Goal: Understand process/instructions: Learn about a topic

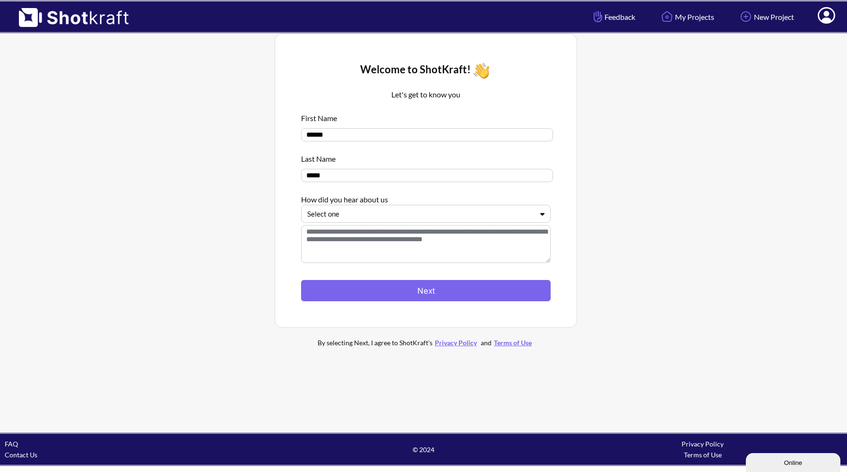
click at [391, 138] on input "******" at bounding box center [427, 134] width 252 height 13
type input "***"
type input "****"
click at [353, 218] on div at bounding box center [420, 214] width 226 height 11
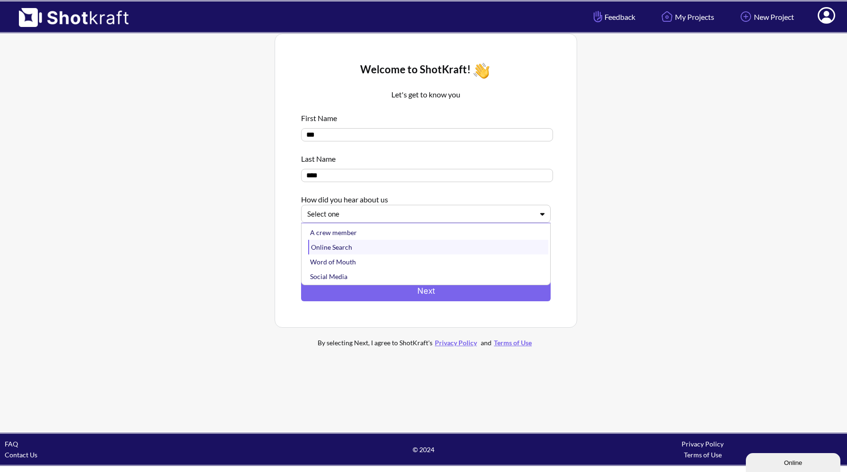
click at [344, 244] on div "Online Search" at bounding box center [428, 247] width 240 height 15
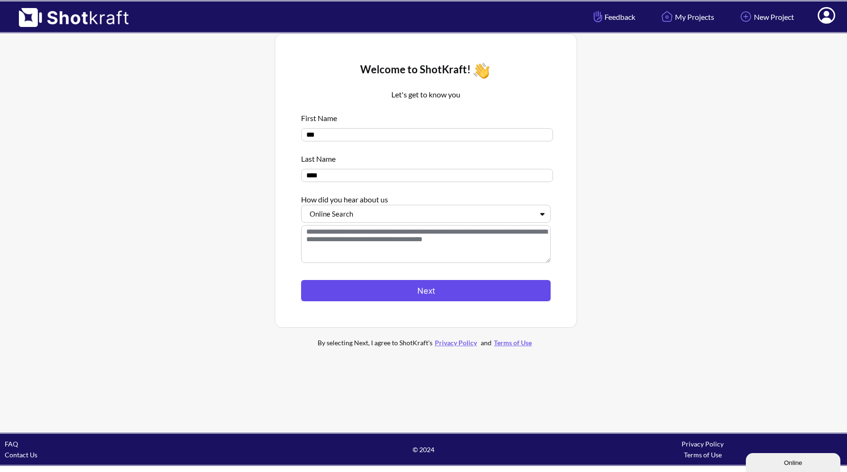
click at [339, 284] on button "Next" at bounding box center [426, 290] width 250 height 21
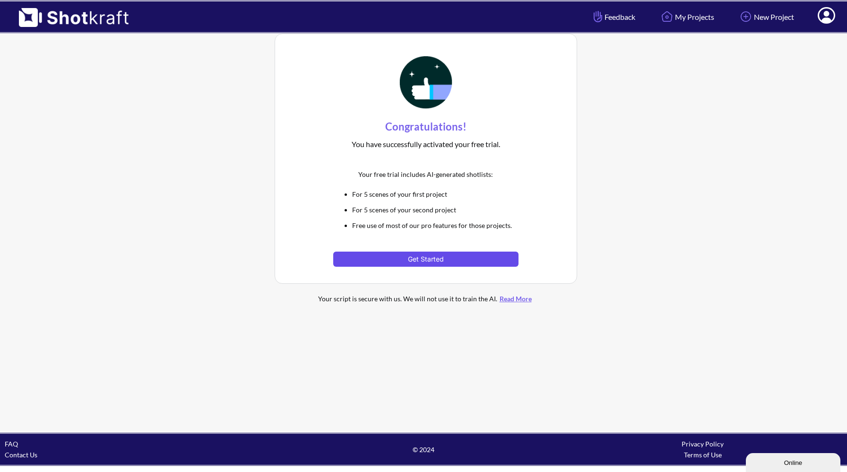
click at [363, 255] on button "Get Started" at bounding box center [425, 259] width 185 height 15
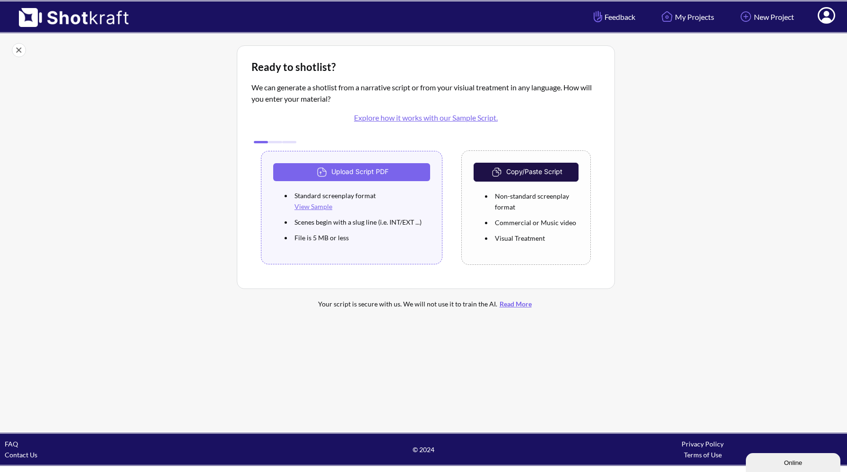
click at [466, 116] on link "Explore how it works with our Sample Script." at bounding box center [426, 117] width 144 height 9
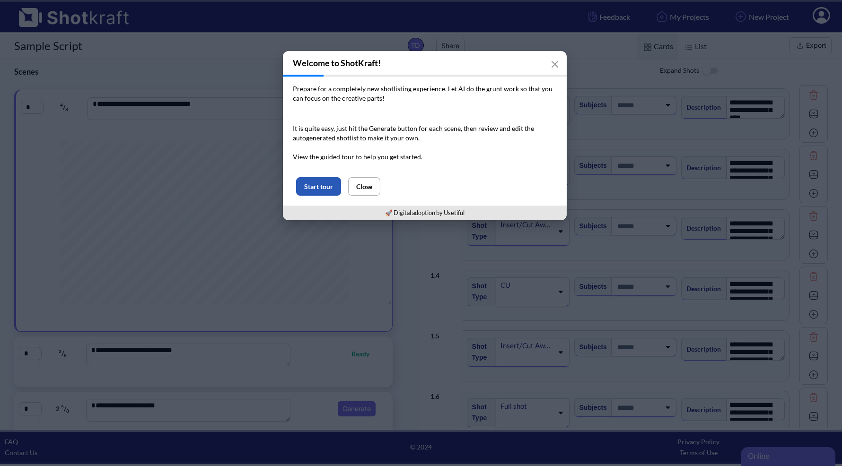
click at [338, 186] on button "Start tour" at bounding box center [318, 186] width 45 height 18
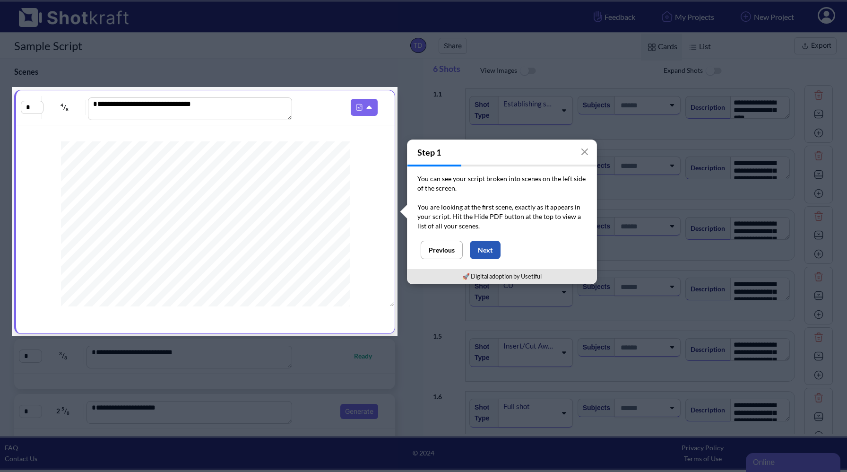
click at [481, 249] on button "Next" at bounding box center [485, 250] width 31 height 18
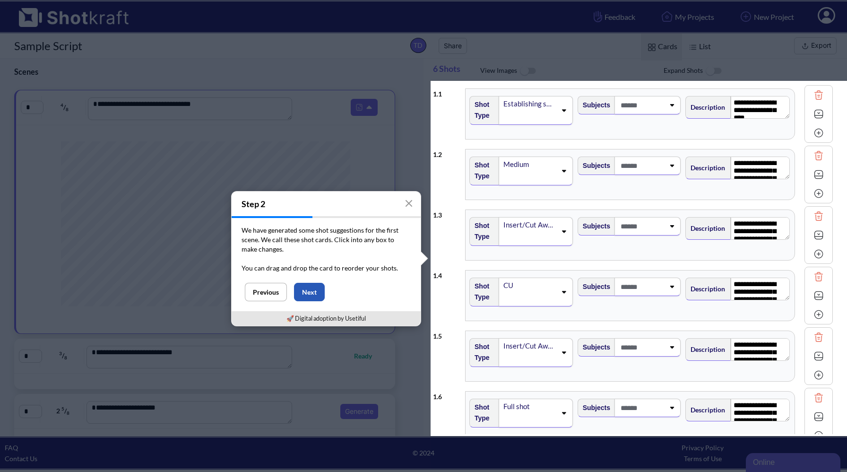
click at [309, 292] on button "Next" at bounding box center [309, 292] width 31 height 18
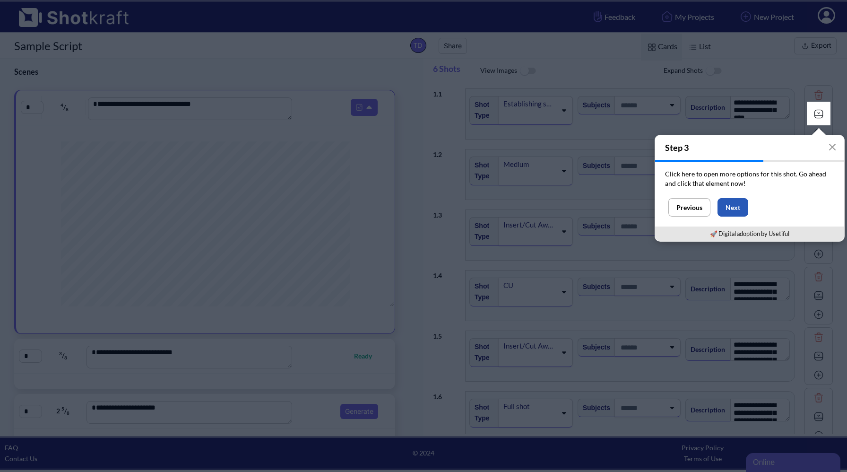
click at [733, 206] on button "Next" at bounding box center [733, 207] width 31 height 18
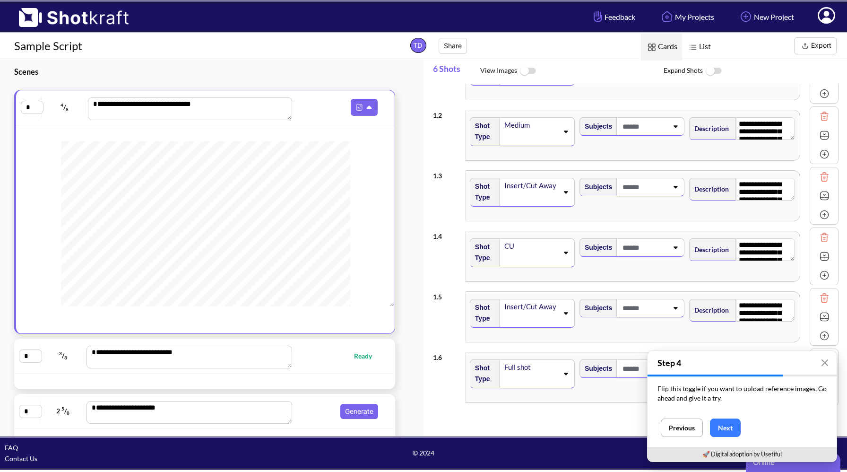
scroll to position [38, 0]
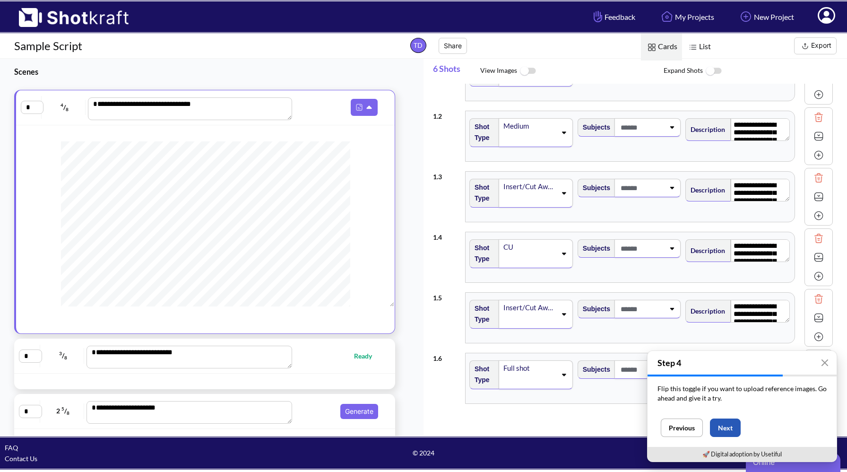
click at [732, 425] on button "Next" at bounding box center [725, 427] width 31 height 18
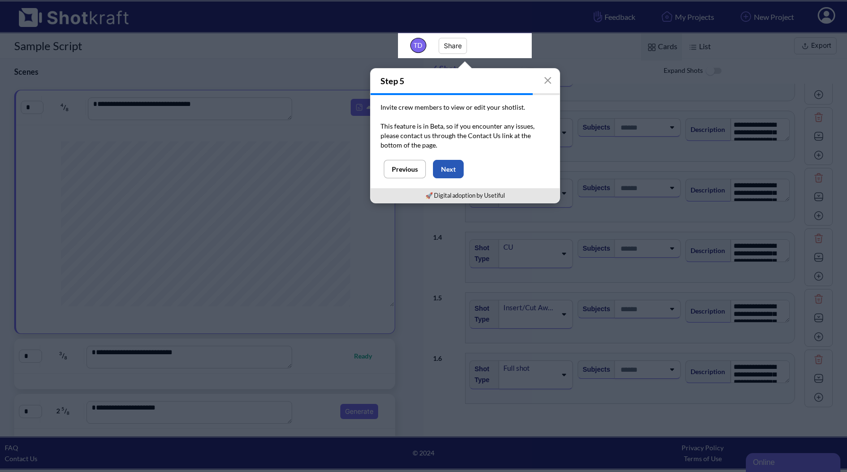
click at [460, 169] on button "Next" at bounding box center [448, 169] width 31 height 18
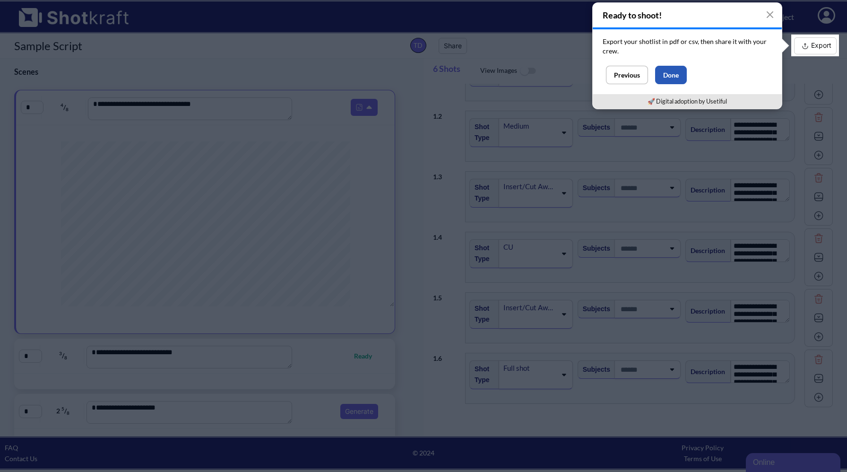
click at [670, 76] on button "Done" at bounding box center [671, 75] width 32 height 18
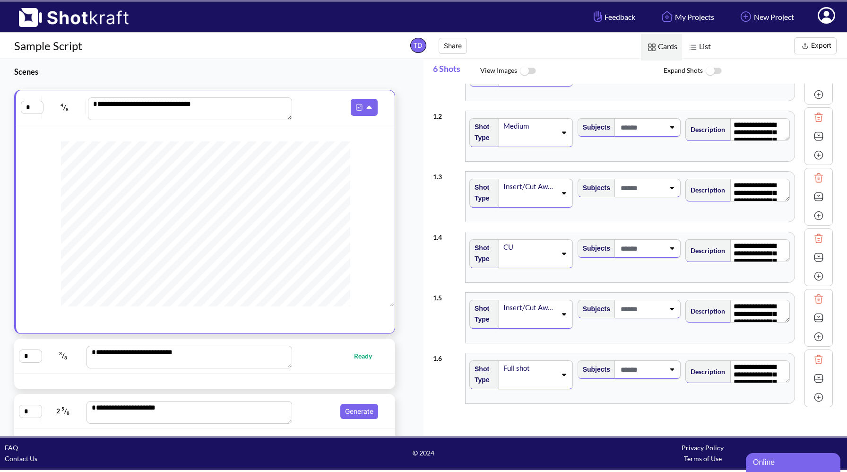
click at [37, 18] on img at bounding box center [69, 14] width 138 height 26
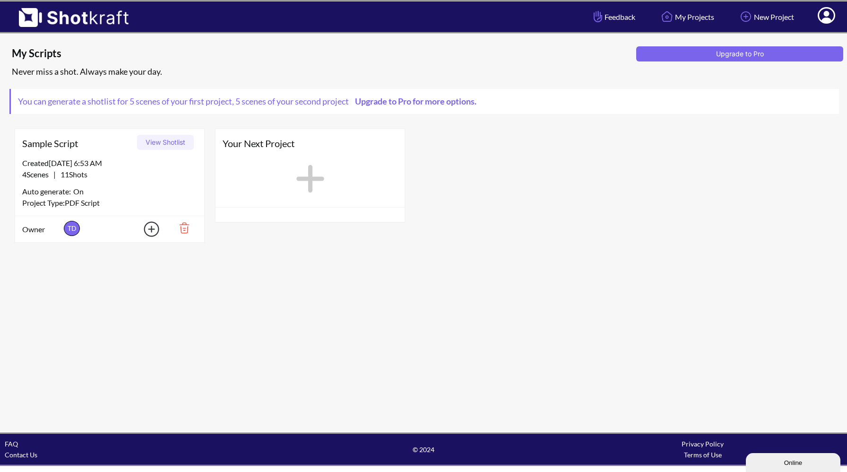
click at [444, 103] on link "Upgrade to Pro for more options." at bounding box center [415, 101] width 132 height 10
